Goal: Task Accomplishment & Management: Manage account settings

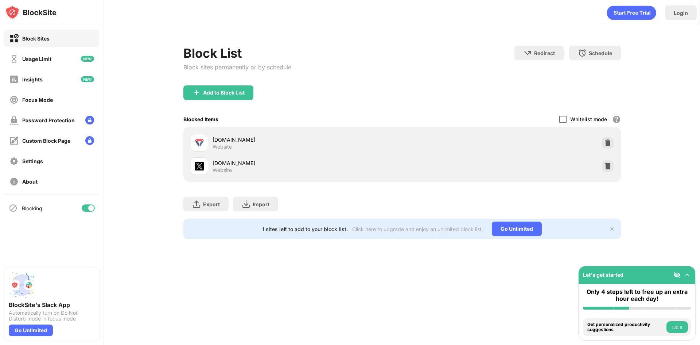
click at [566, 117] on div at bounding box center [563, 119] width 7 height 7
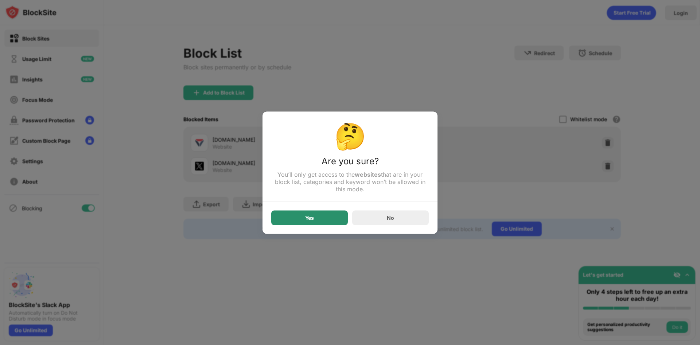
click at [316, 213] on div "Yes" at bounding box center [309, 217] width 77 height 15
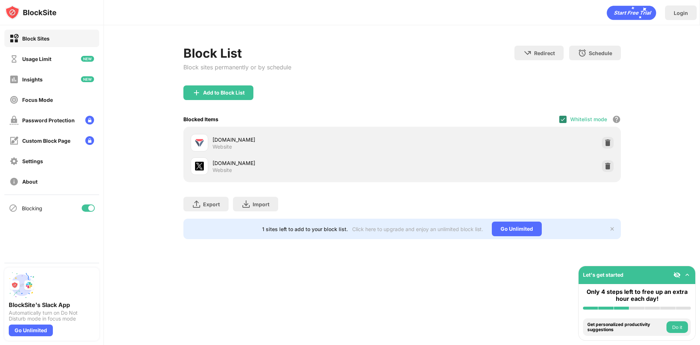
click at [564, 117] on img at bounding box center [563, 119] width 6 height 6
